Goal: Information Seeking & Learning: Understand process/instructions

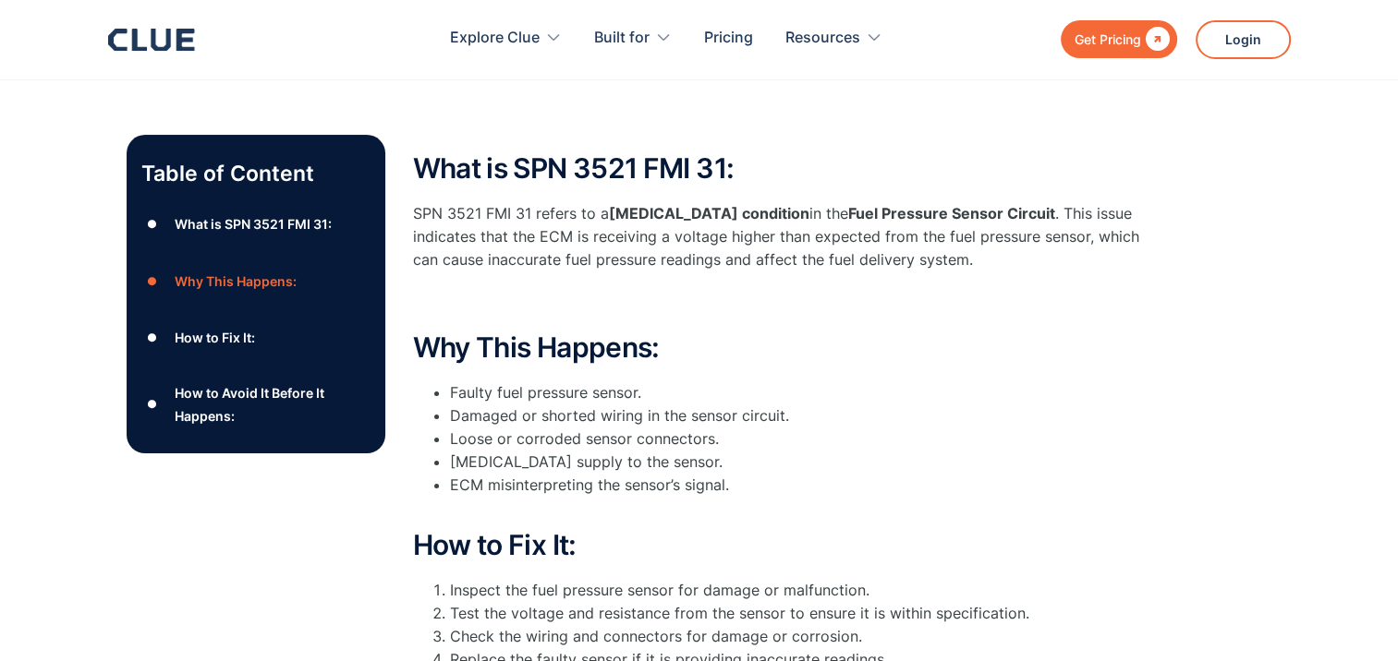
scroll to position [244, 0]
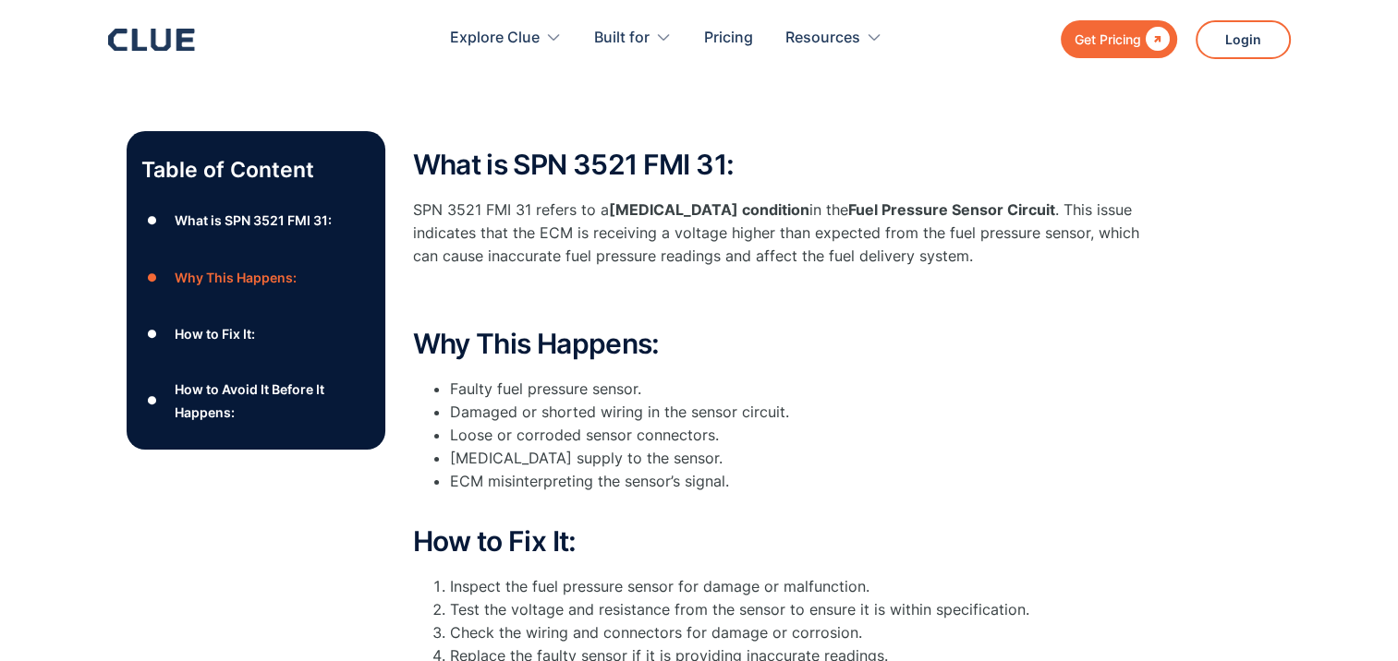
click at [218, 333] on div "How to Fix It:" at bounding box center [214, 333] width 80 height 23
